Goal: Download file/media

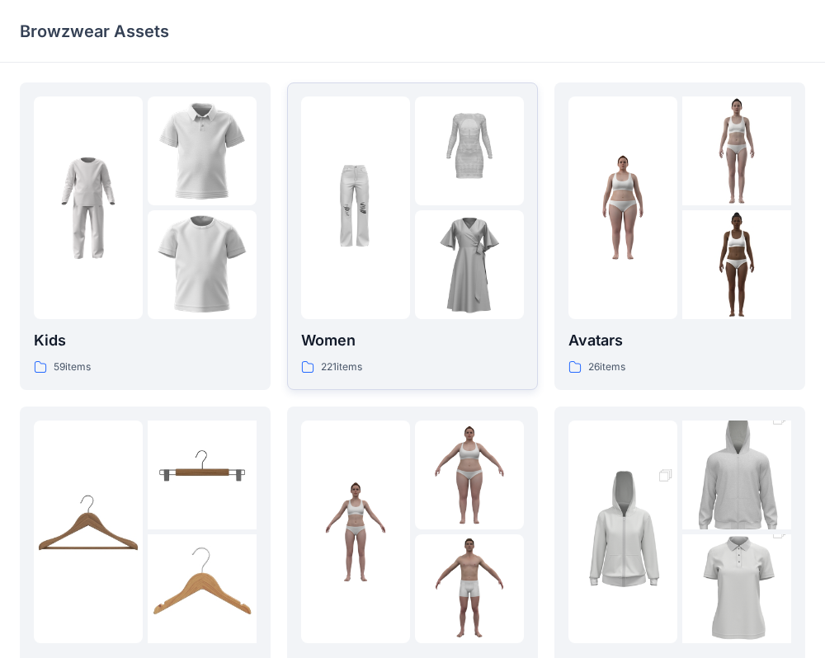
click at [381, 220] on img at bounding box center [355, 207] width 109 height 109
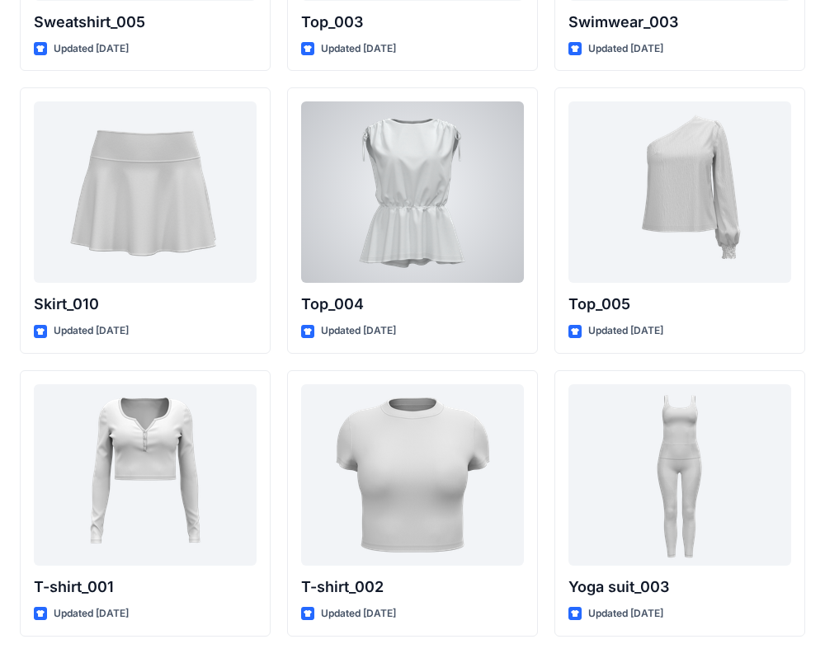
scroll to position [8468, 0]
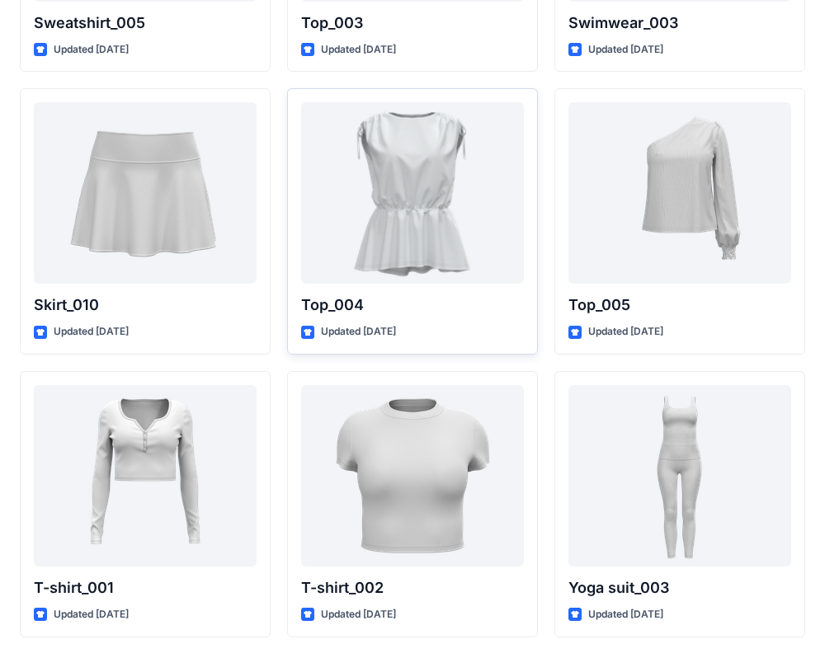
click at [430, 215] on div at bounding box center [412, 192] width 223 height 181
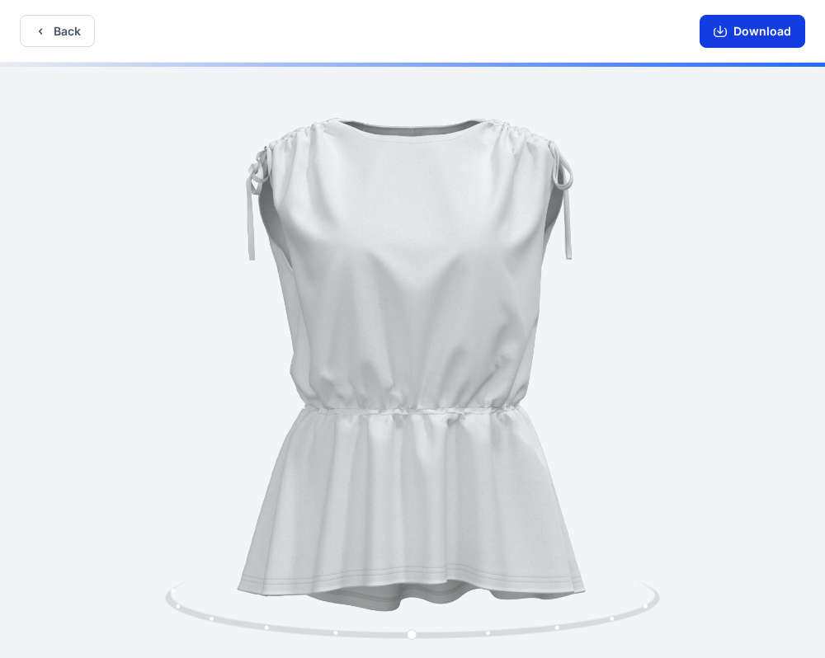
click at [772, 37] on button "Download" at bounding box center [752, 31] width 106 height 33
click at [754, 26] on button "Download" at bounding box center [752, 31] width 106 height 33
click at [729, 20] on button "Download" at bounding box center [752, 31] width 106 height 33
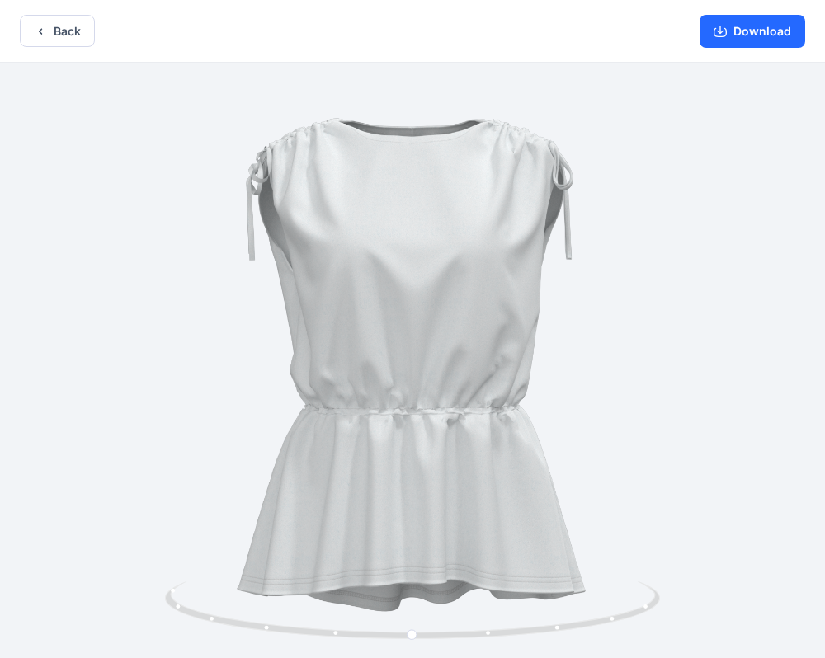
click at [329, 111] on div at bounding box center [412, 362] width 825 height 599
click at [489, 639] on icon at bounding box center [414, 612] width 499 height 62
click at [773, 21] on button "Download" at bounding box center [752, 31] width 106 height 33
click at [761, 34] on button "Download" at bounding box center [752, 31] width 106 height 33
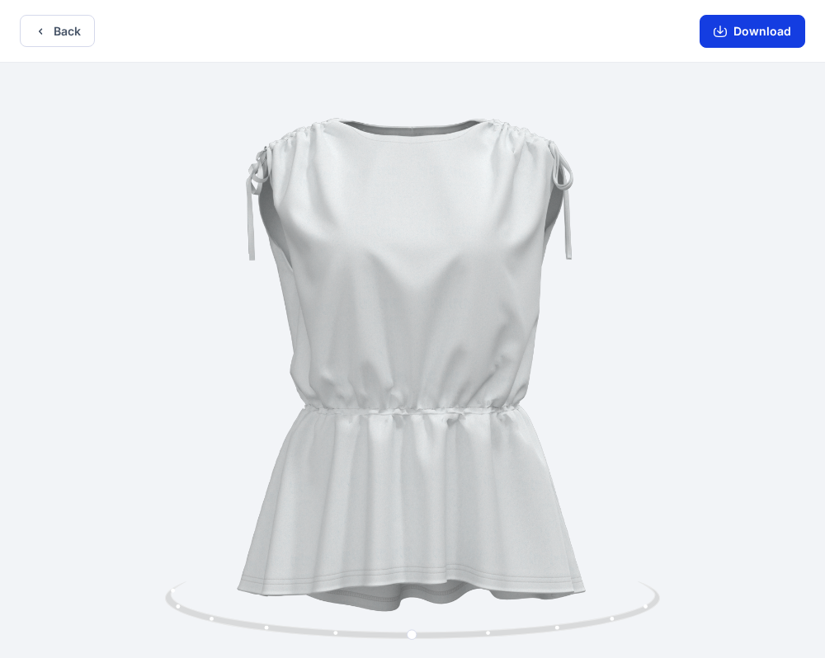
click at [761, 34] on button "Download" at bounding box center [752, 31] width 106 height 33
